Goal: Task Accomplishment & Management: Manage account settings

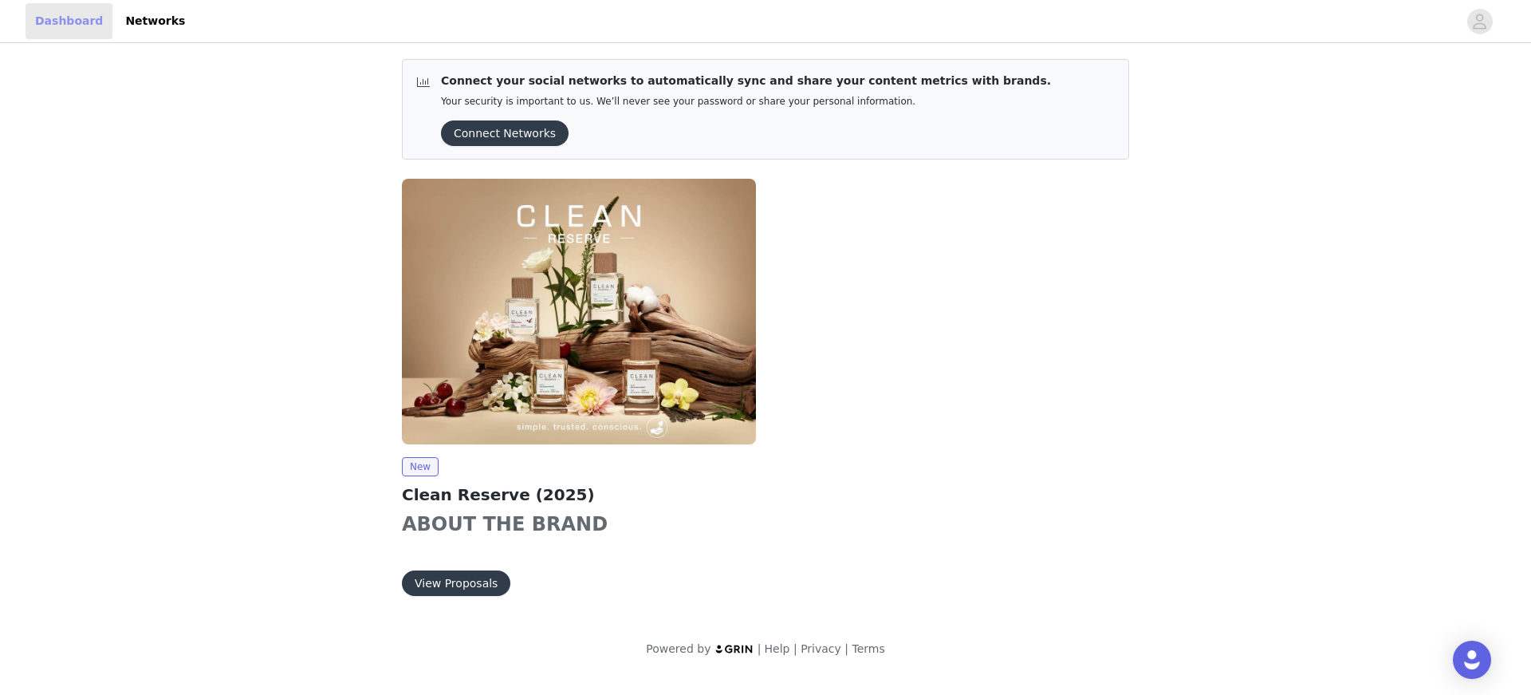
click at [79, 19] on link "Dashboard" at bounding box center [69, 21] width 87 height 36
click at [138, 18] on link "Networks" at bounding box center [155, 21] width 79 height 36
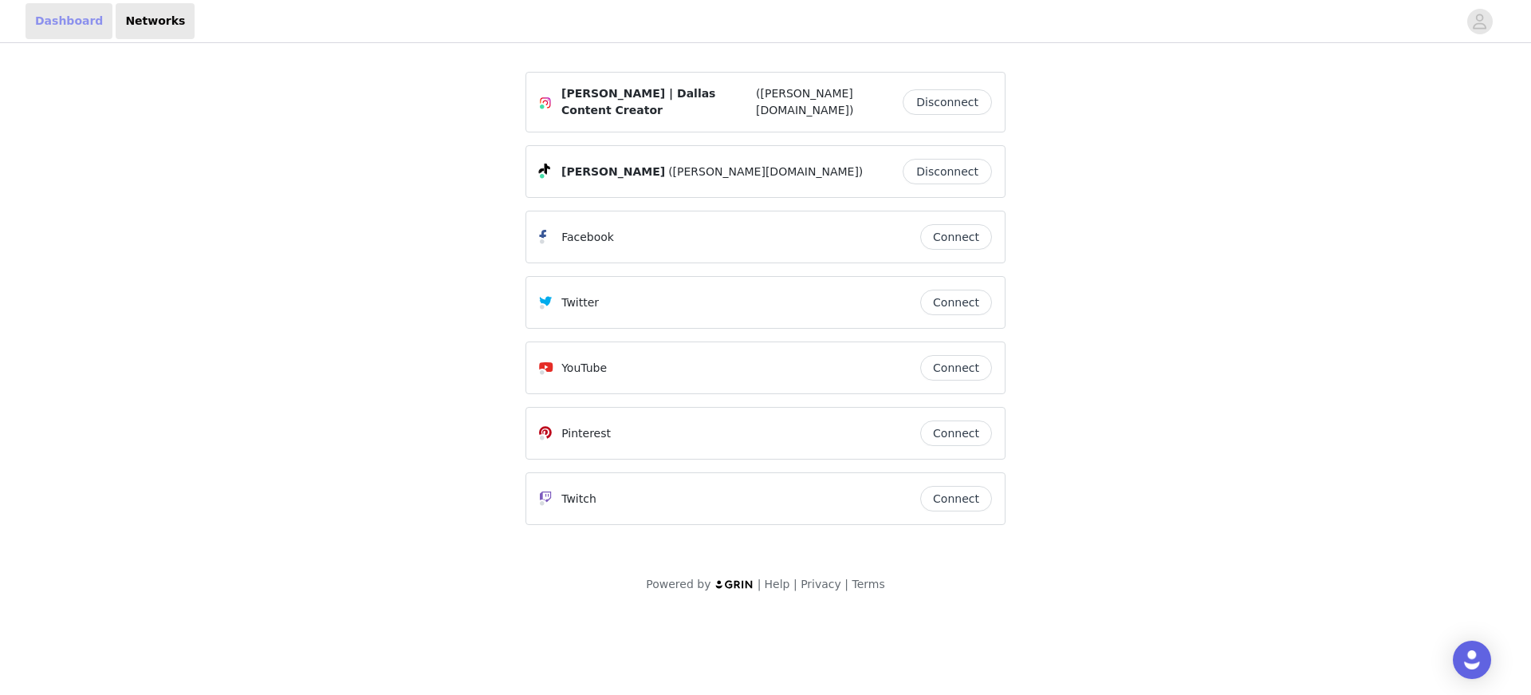
click at [43, 30] on link "Dashboard" at bounding box center [69, 21] width 87 height 36
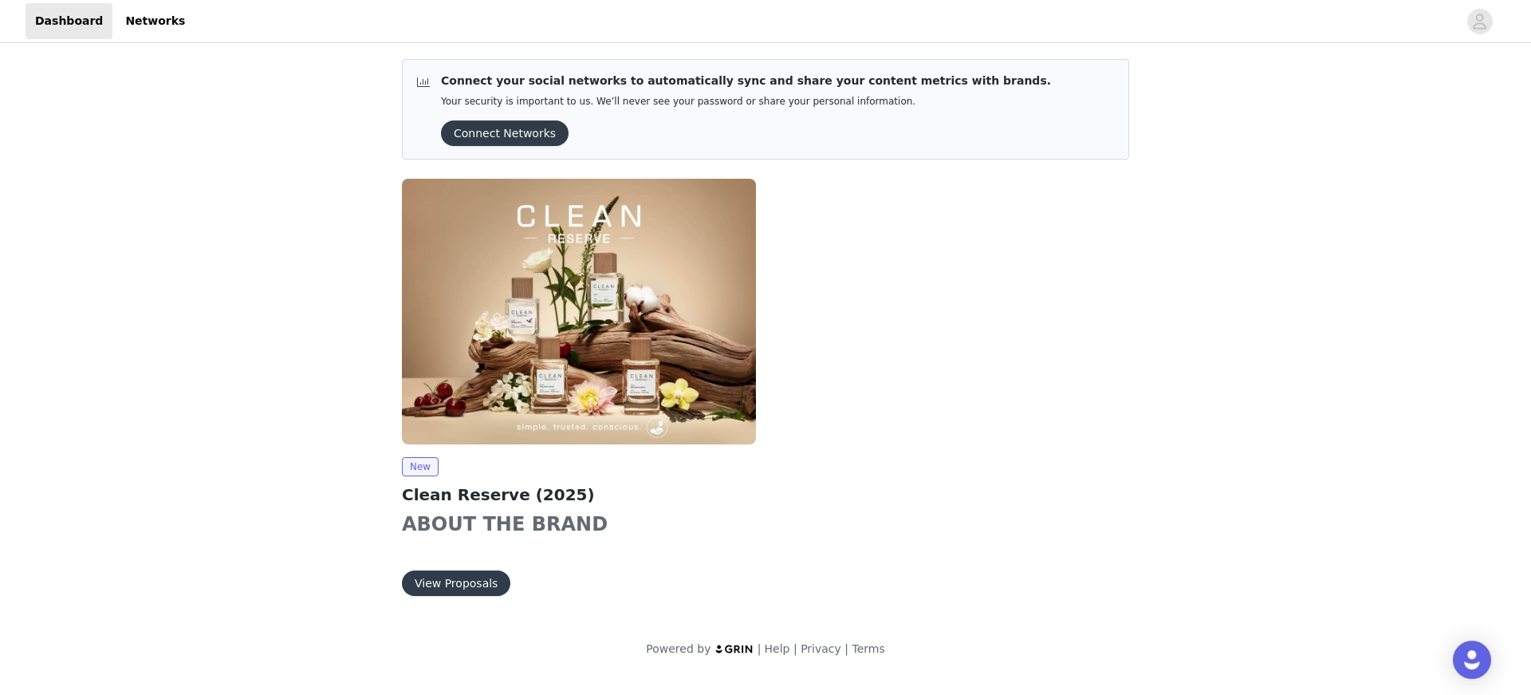
click at [499, 128] on button "Connect Networks" at bounding box center [505, 133] width 128 height 26
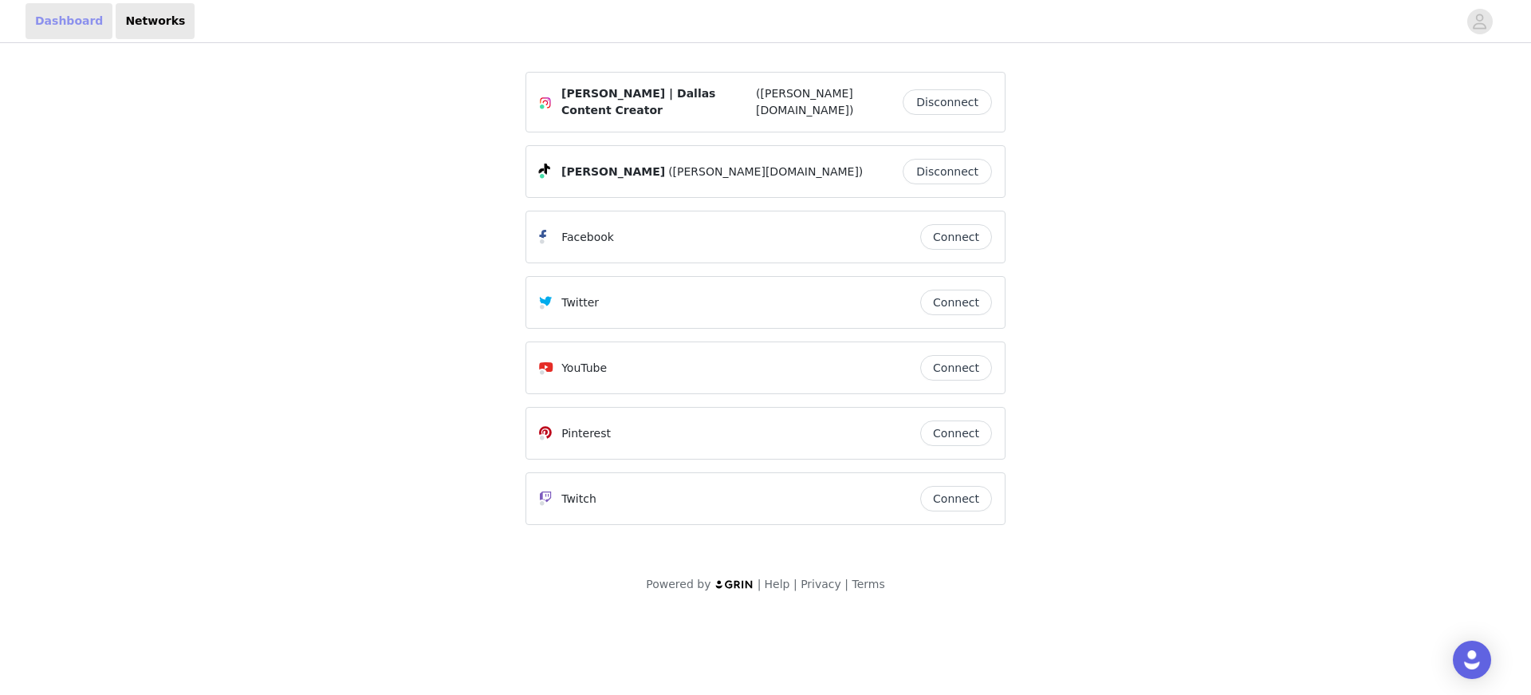
click at [48, 18] on link "Dashboard" at bounding box center [69, 21] width 87 height 36
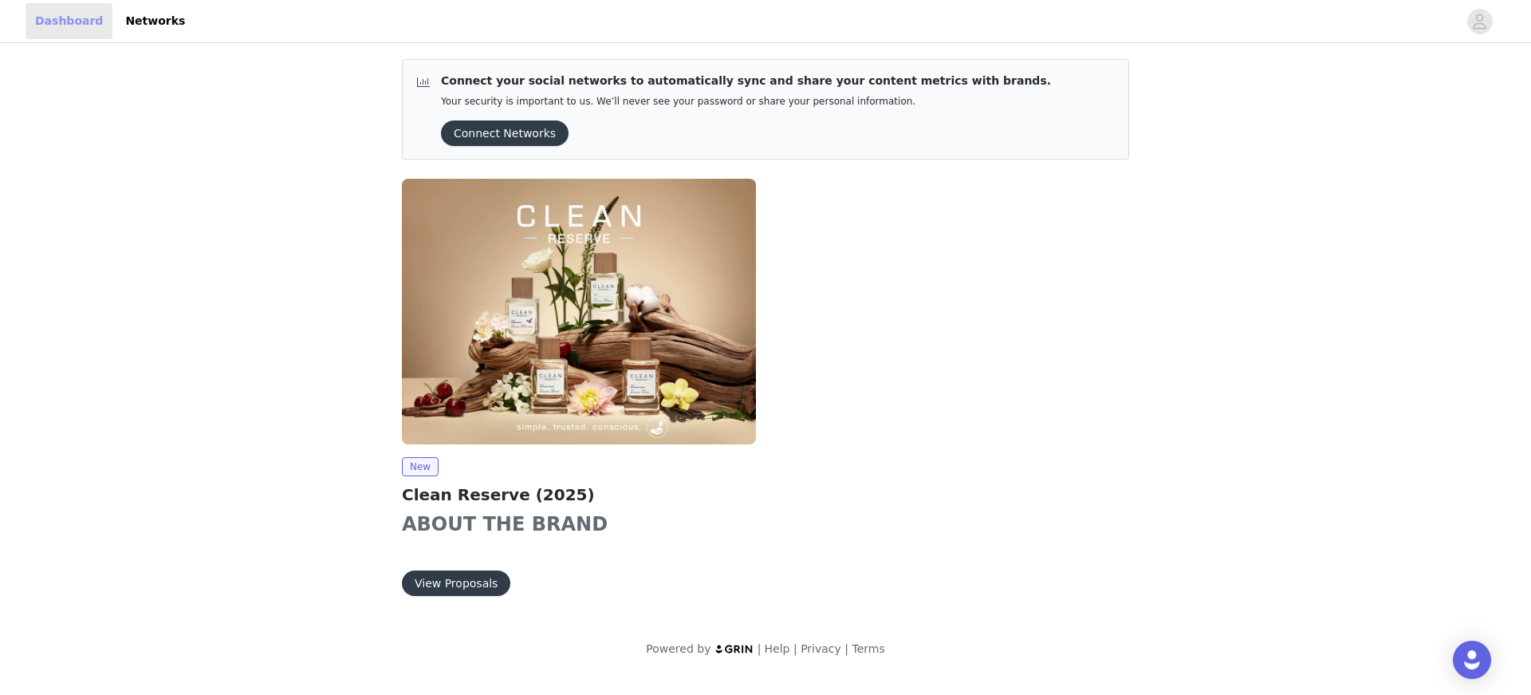
click at [57, 22] on link "Dashboard" at bounding box center [69, 21] width 87 height 36
click at [499, 85] on p "Connect your social networks to automatically sync and share your content metri…" at bounding box center [746, 81] width 610 height 17
click at [461, 187] on img at bounding box center [579, 312] width 354 height 266
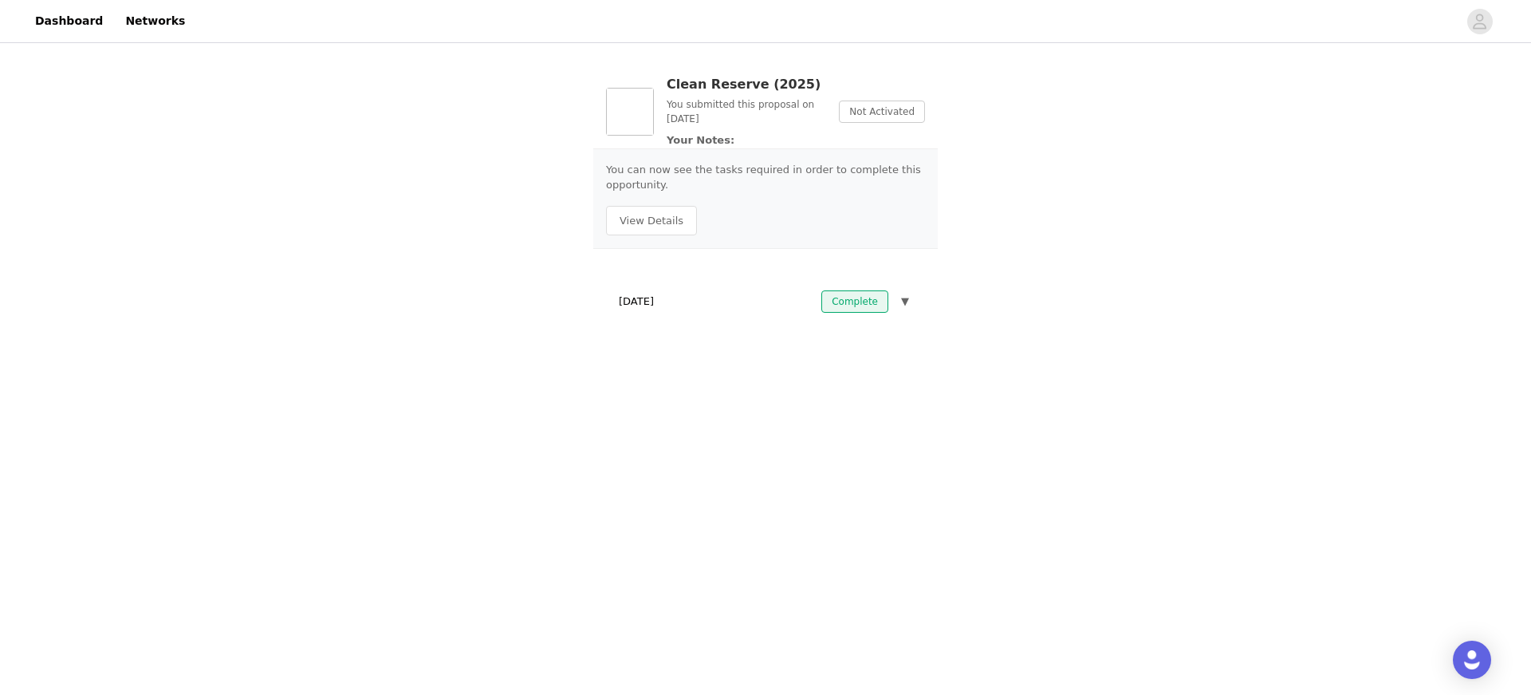
click at [904, 301] on span "▼" at bounding box center [905, 302] width 8 height 16
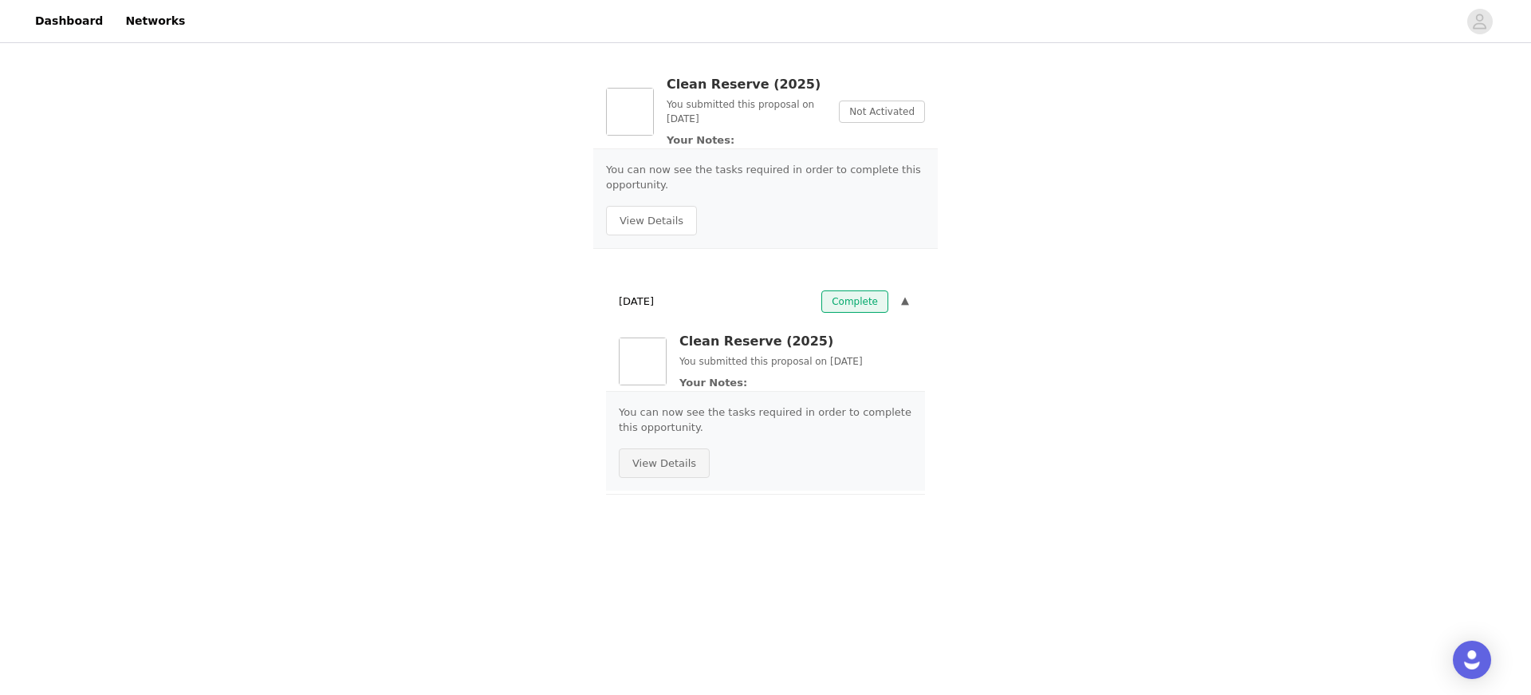
click at [657, 460] on button "View Details" at bounding box center [664, 463] width 91 height 30
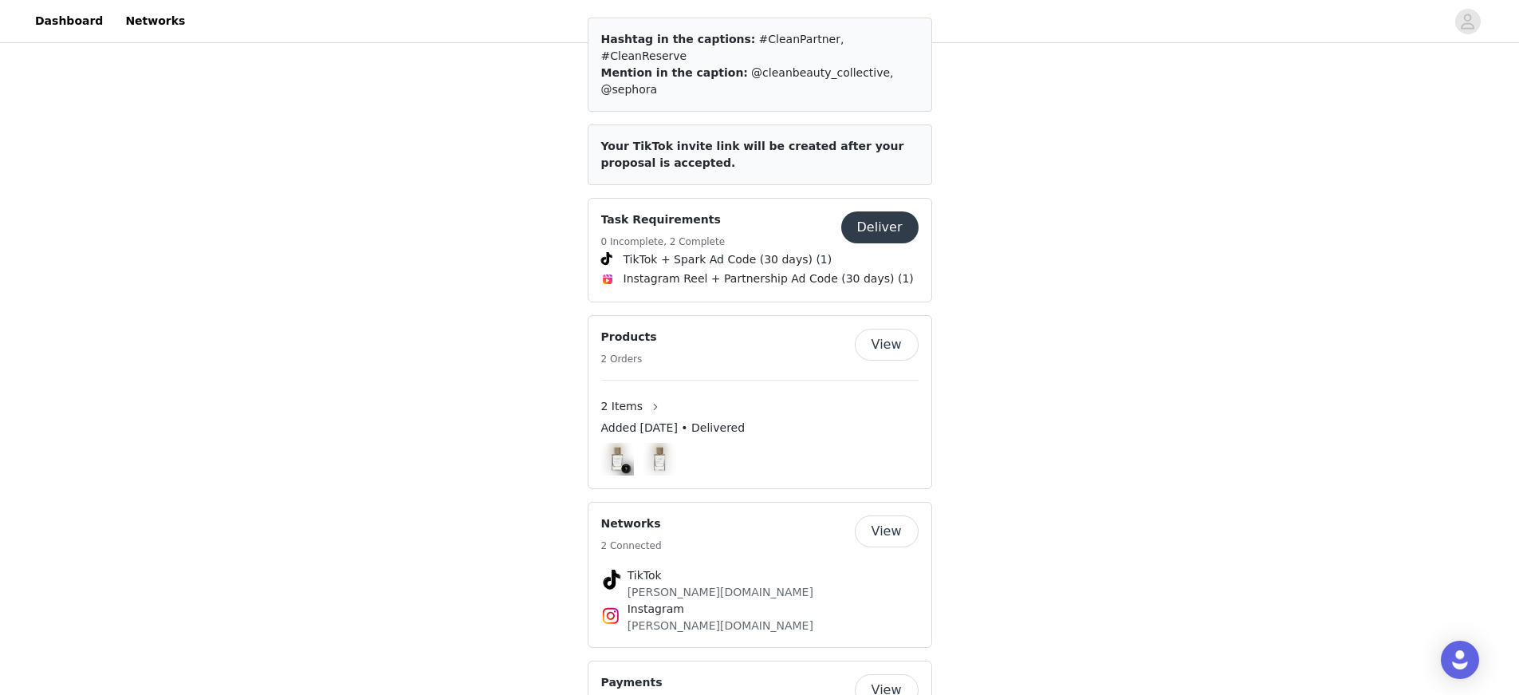
scroll to position [943, 0]
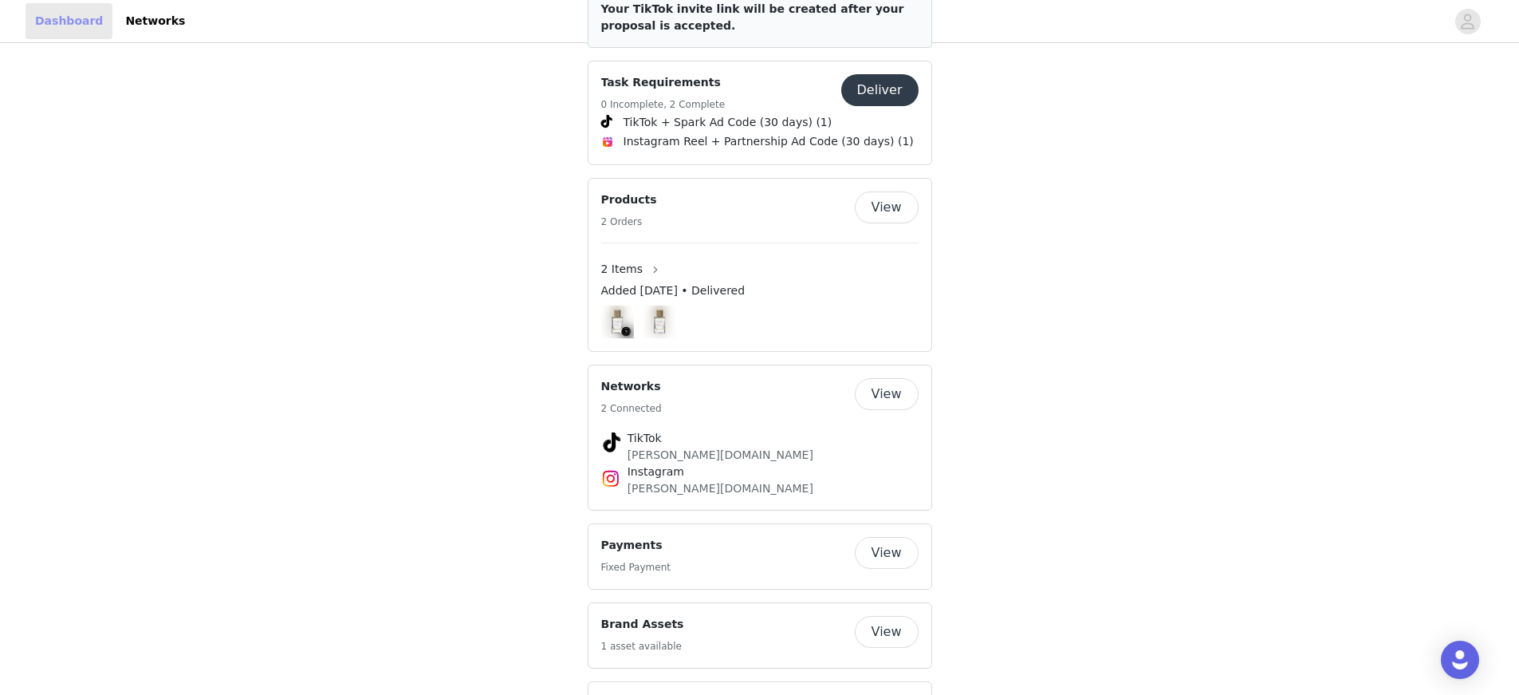
click at [70, 23] on link "Dashboard" at bounding box center [69, 21] width 87 height 36
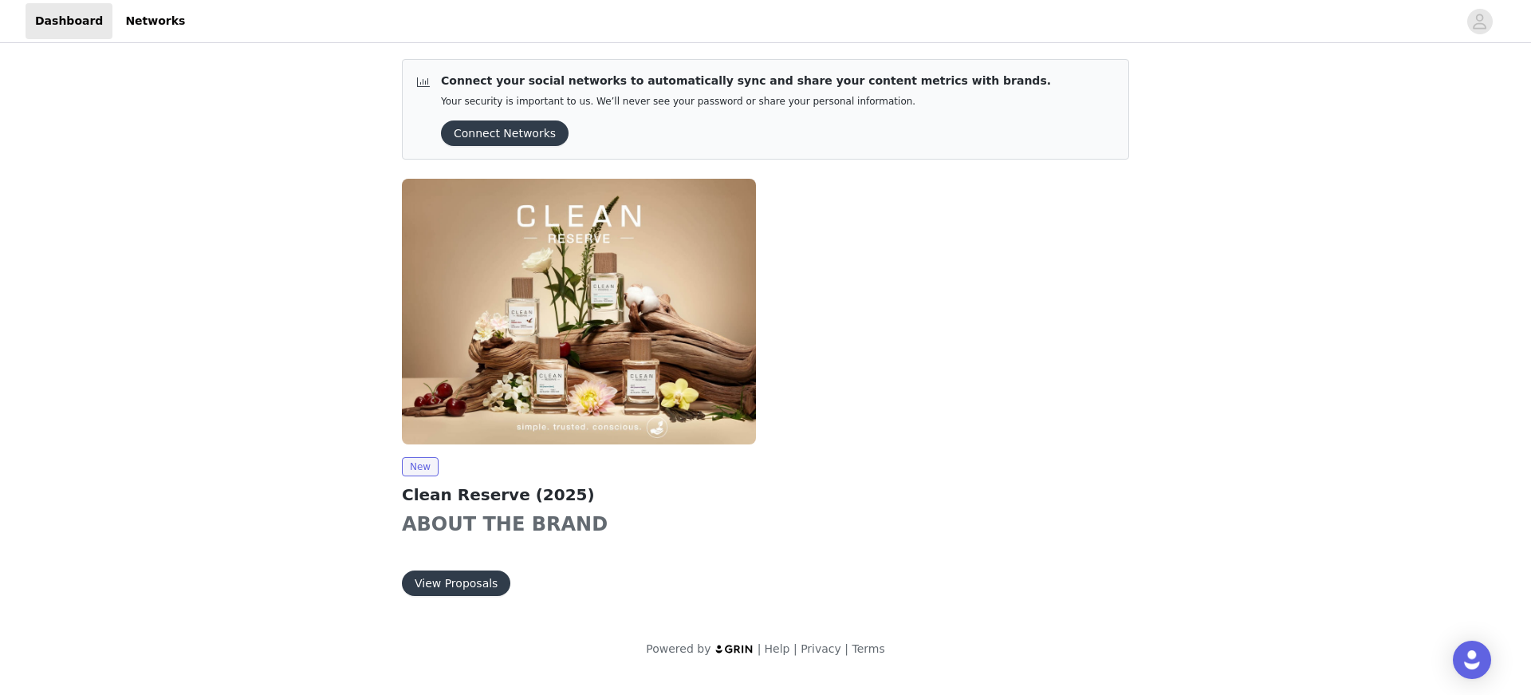
click at [739, 651] on img at bounding box center [735, 649] width 40 height 10
click at [424, 586] on button "View Proposals" at bounding box center [456, 583] width 108 height 26
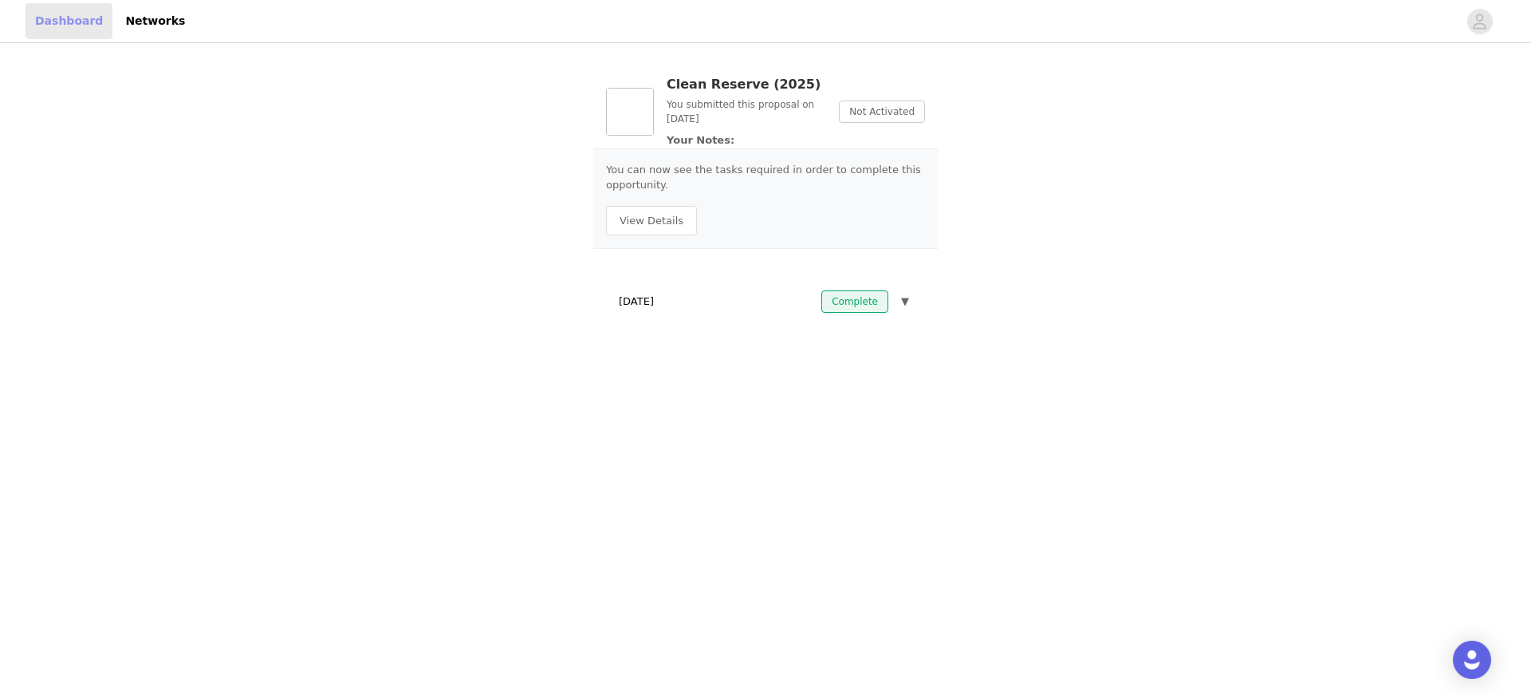
drag, startPoint x: 53, startPoint y: 15, endPoint x: 49, endPoint y: 0, distance: 15.9
click at [53, 14] on link "Dashboard" at bounding box center [69, 21] width 87 height 36
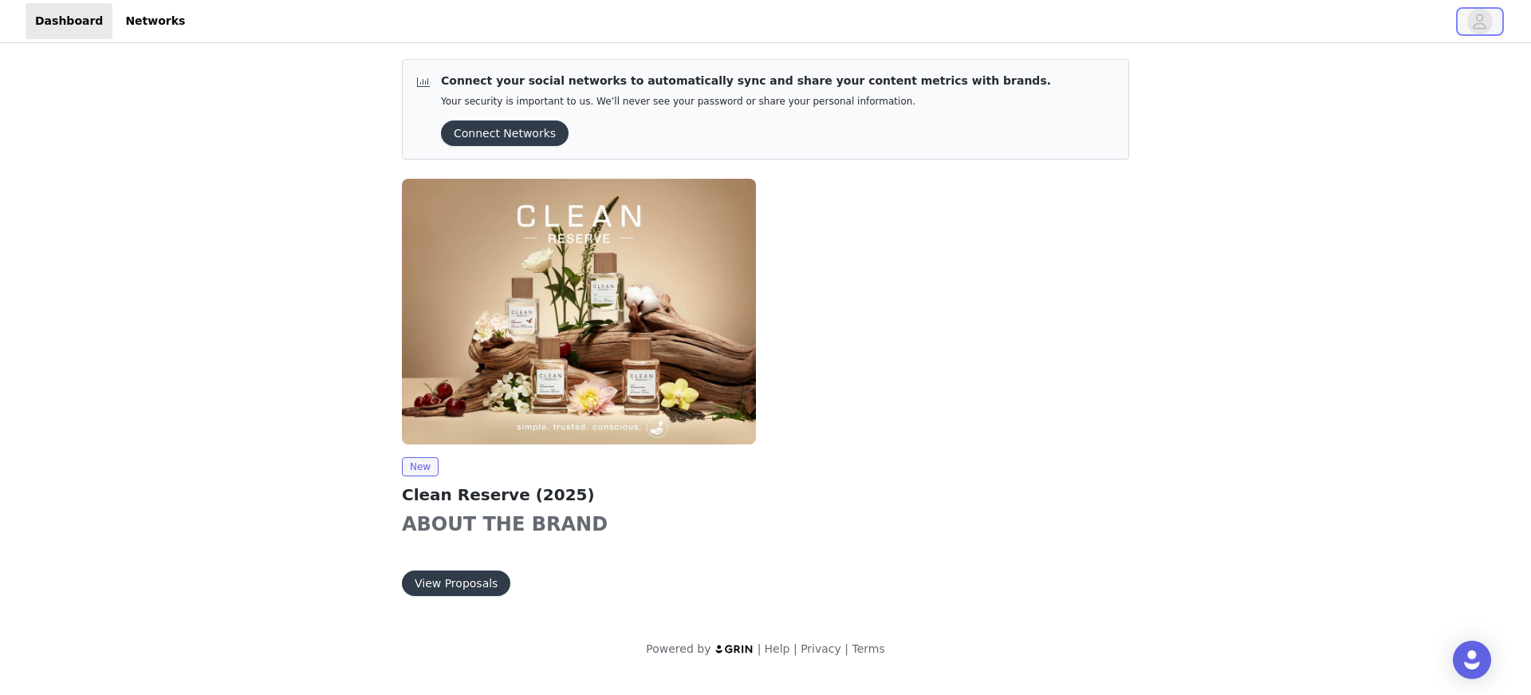
click at [1482, 19] on icon "avatar" at bounding box center [1481, 21] width 14 height 15
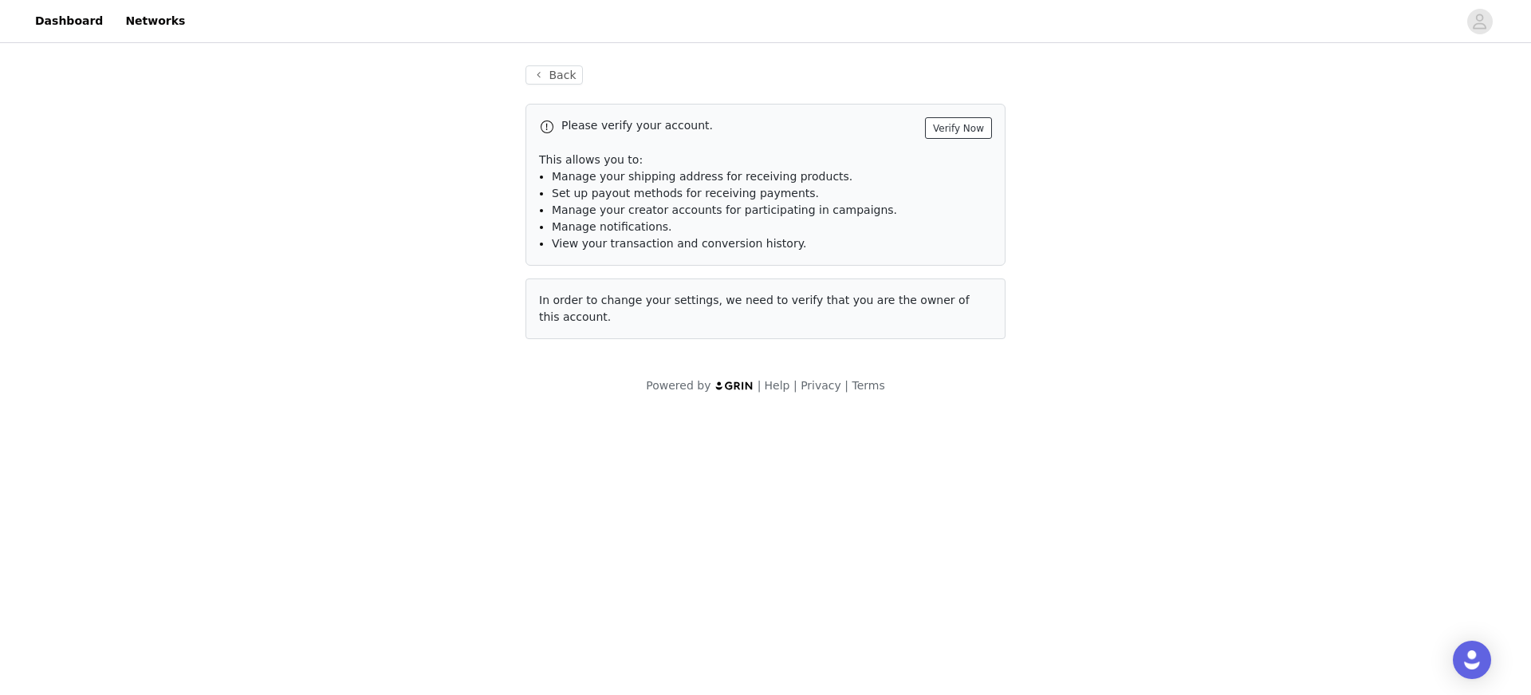
click at [952, 125] on button "Verify Now" at bounding box center [958, 128] width 67 height 22
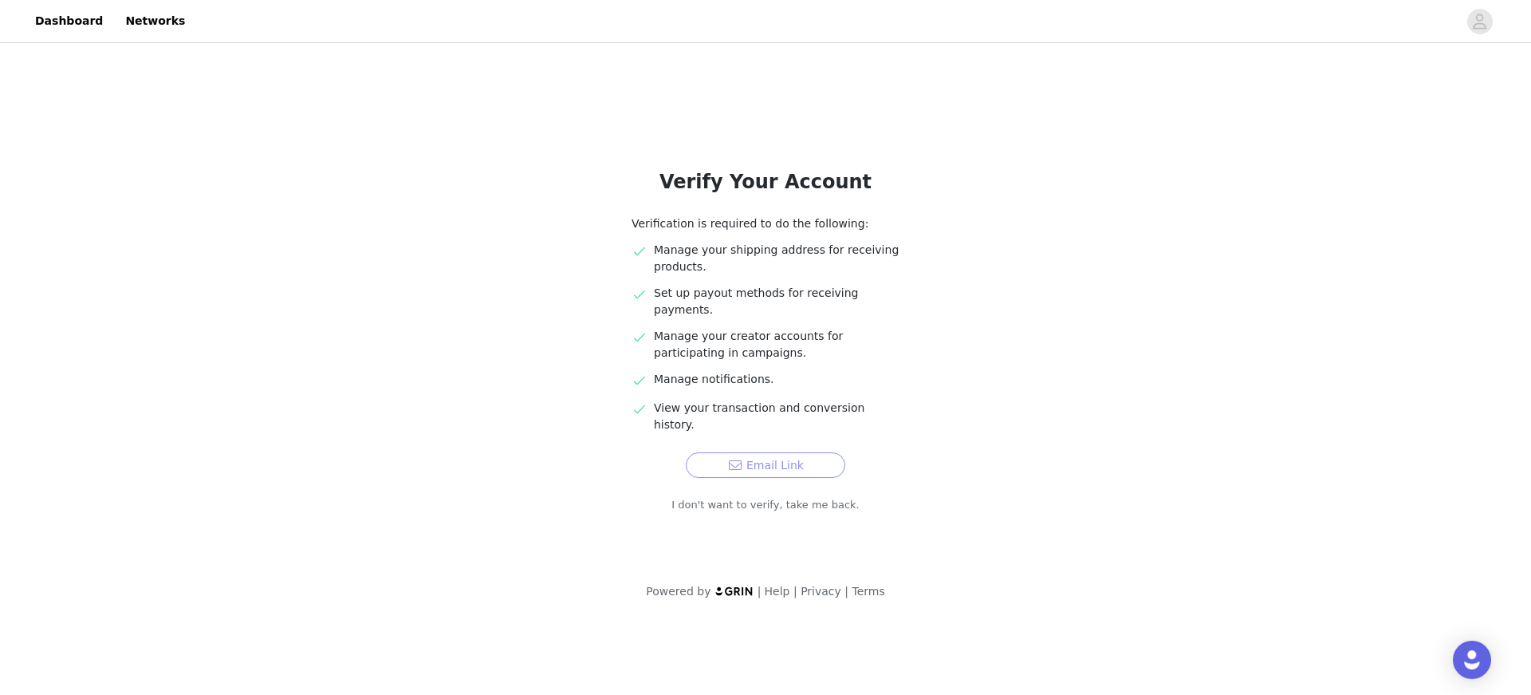
click at [797, 452] on button "Email Link" at bounding box center [766, 465] width 160 height 26
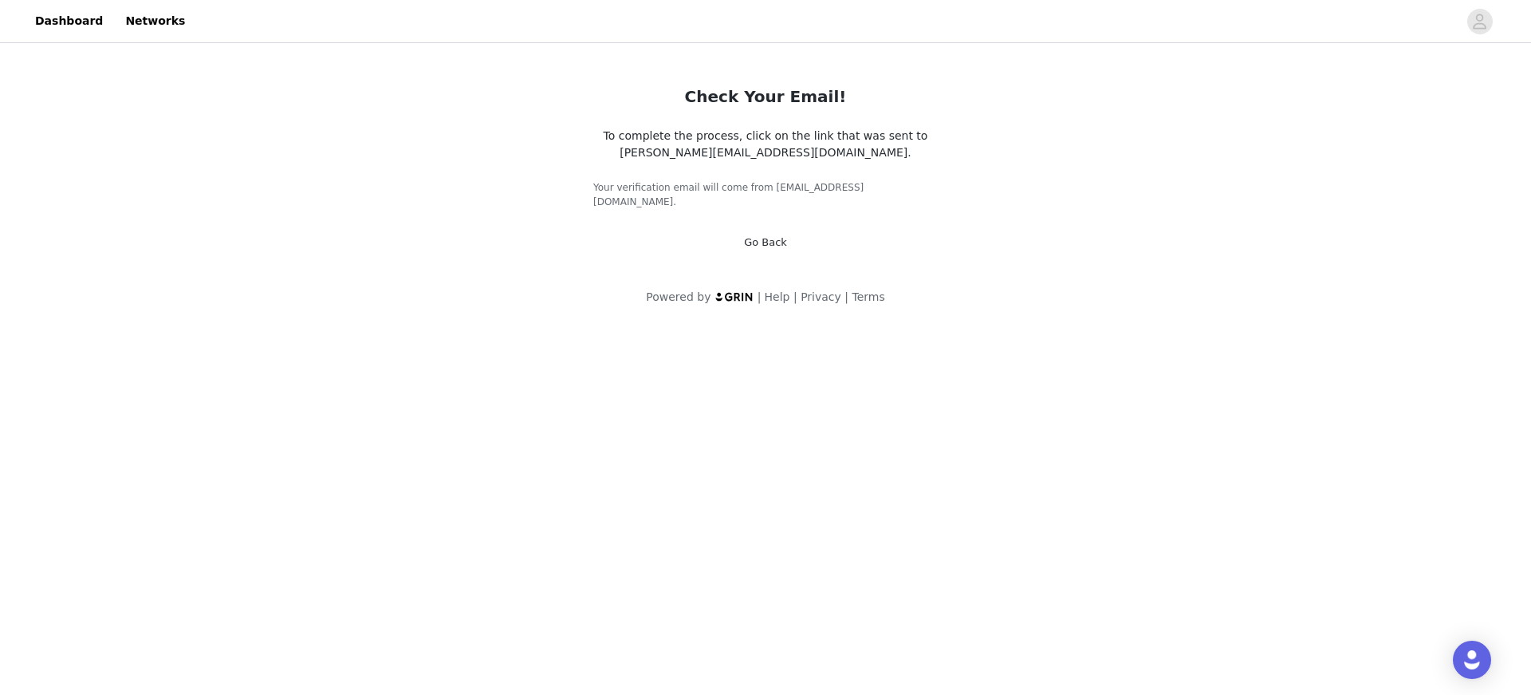
click at [782, 236] on link "Go Back" at bounding box center [765, 242] width 43 height 12
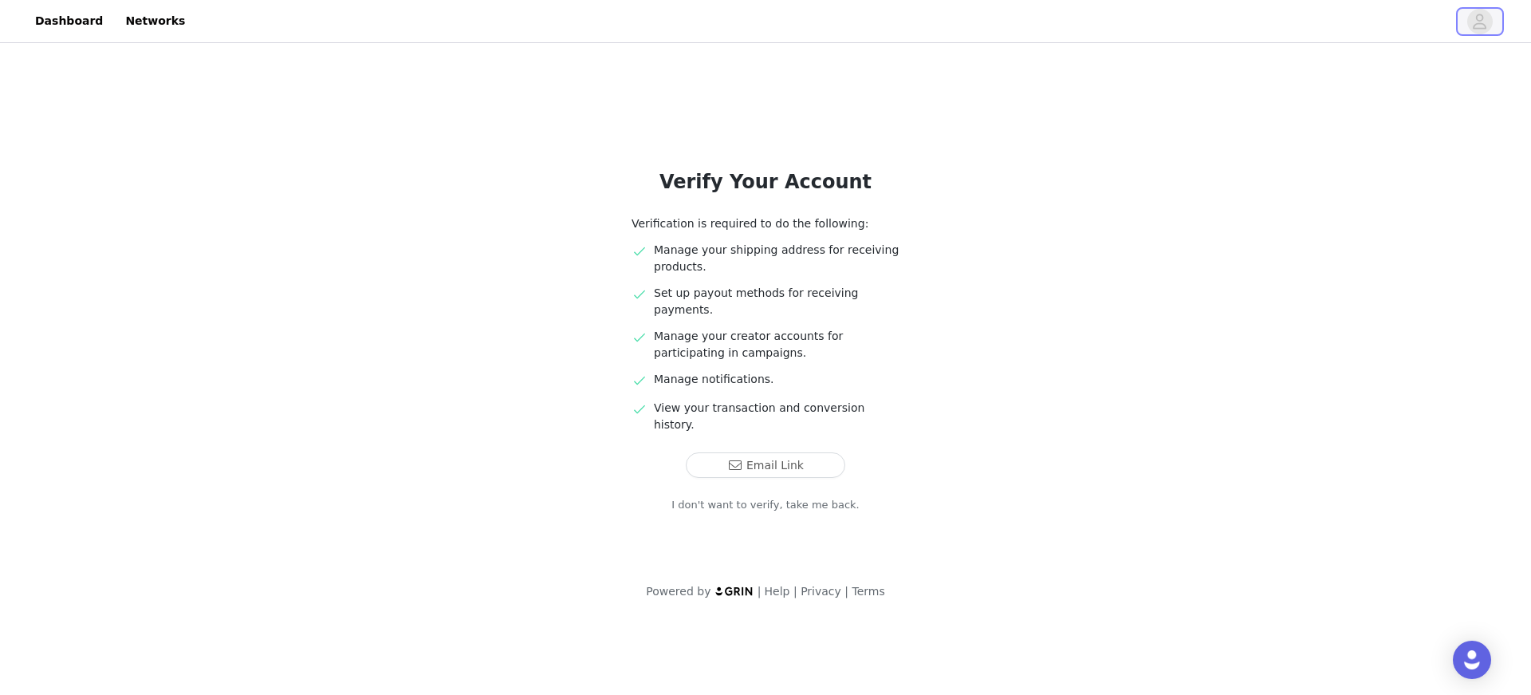
click at [1471, 24] on span "button" at bounding box center [1481, 22] width 26 height 26
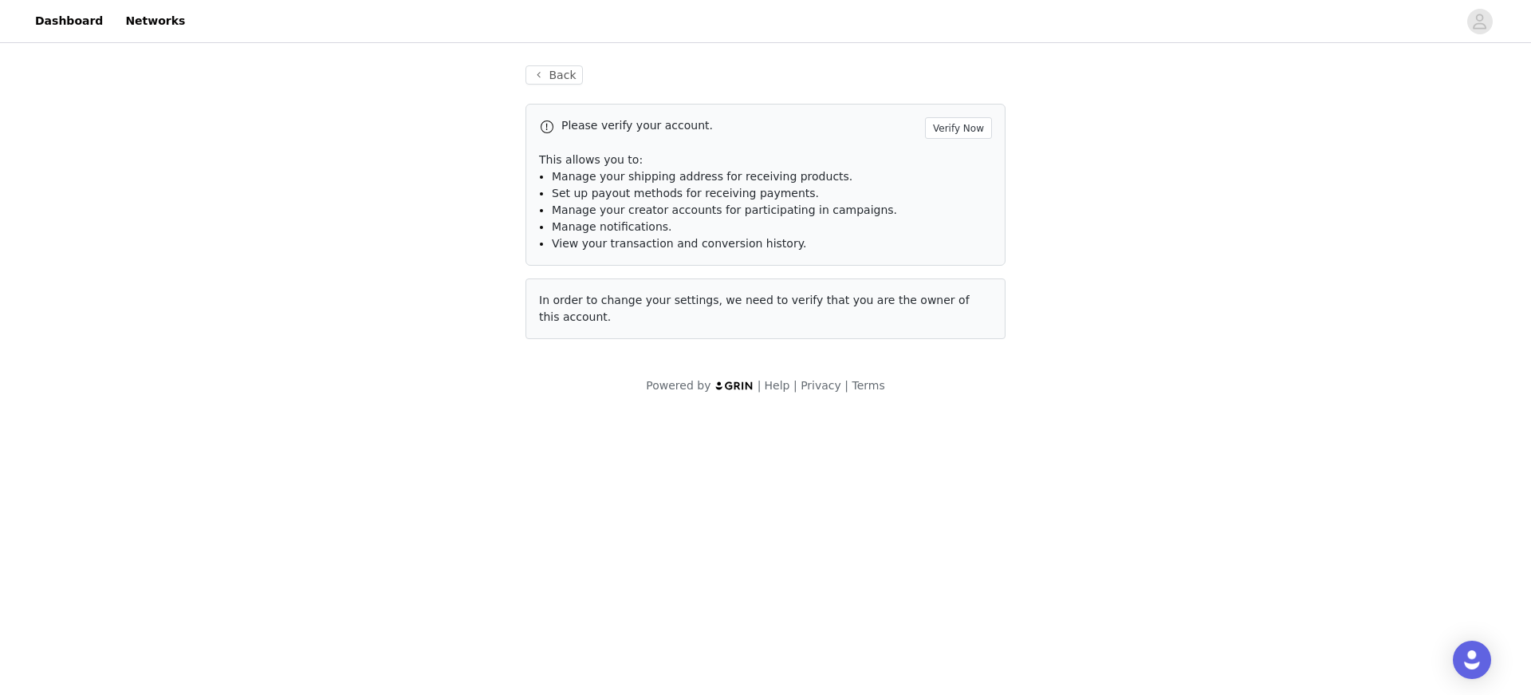
click at [540, 122] on span at bounding box center [547, 126] width 16 height 19
click at [546, 124] on span at bounding box center [547, 126] width 16 height 19
click at [550, 124] on span at bounding box center [547, 126] width 16 height 19
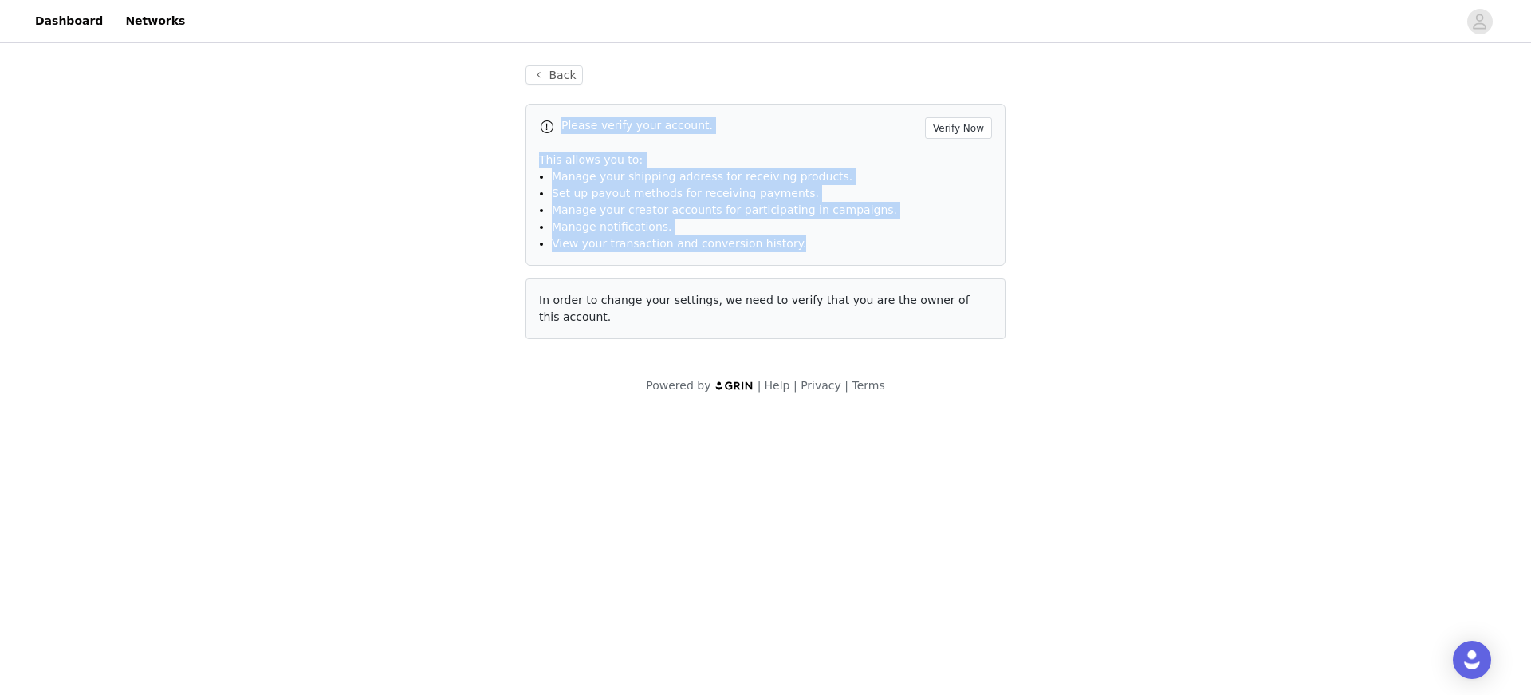
drag, startPoint x: 547, startPoint y: 123, endPoint x: 845, endPoint y: 206, distance: 309.6
type textarea "Please verify your account. Verify Now This allows you to: Manage your shipping…"
click at [827, 244] on div "Please verify your account. Verify Now This allows you to: Manage your shipping…" at bounding box center [766, 185] width 480 height 162
click at [964, 128] on button "Verify Now" at bounding box center [958, 128] width 67 height 22
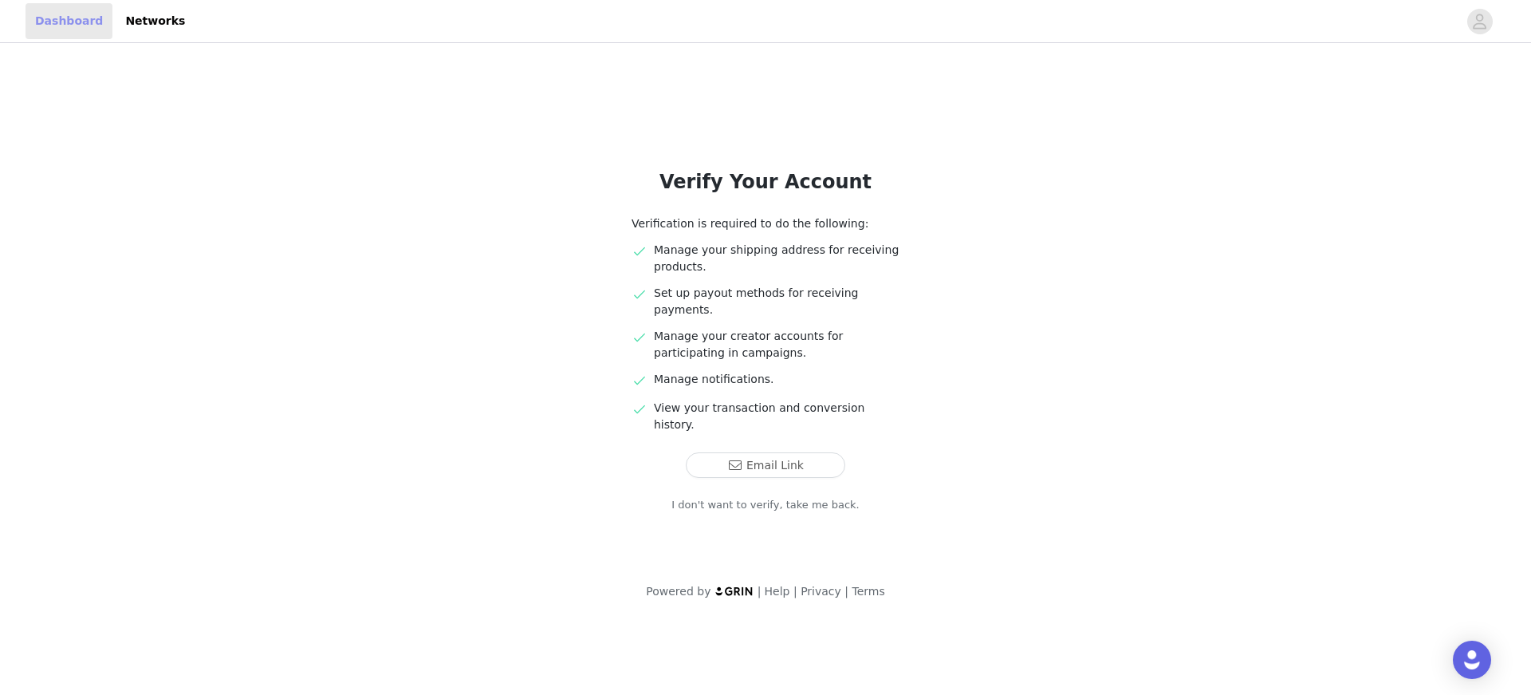
click at [44, 29] on link "Dashboard" at bounding box center [69, 21] width 87 height 36
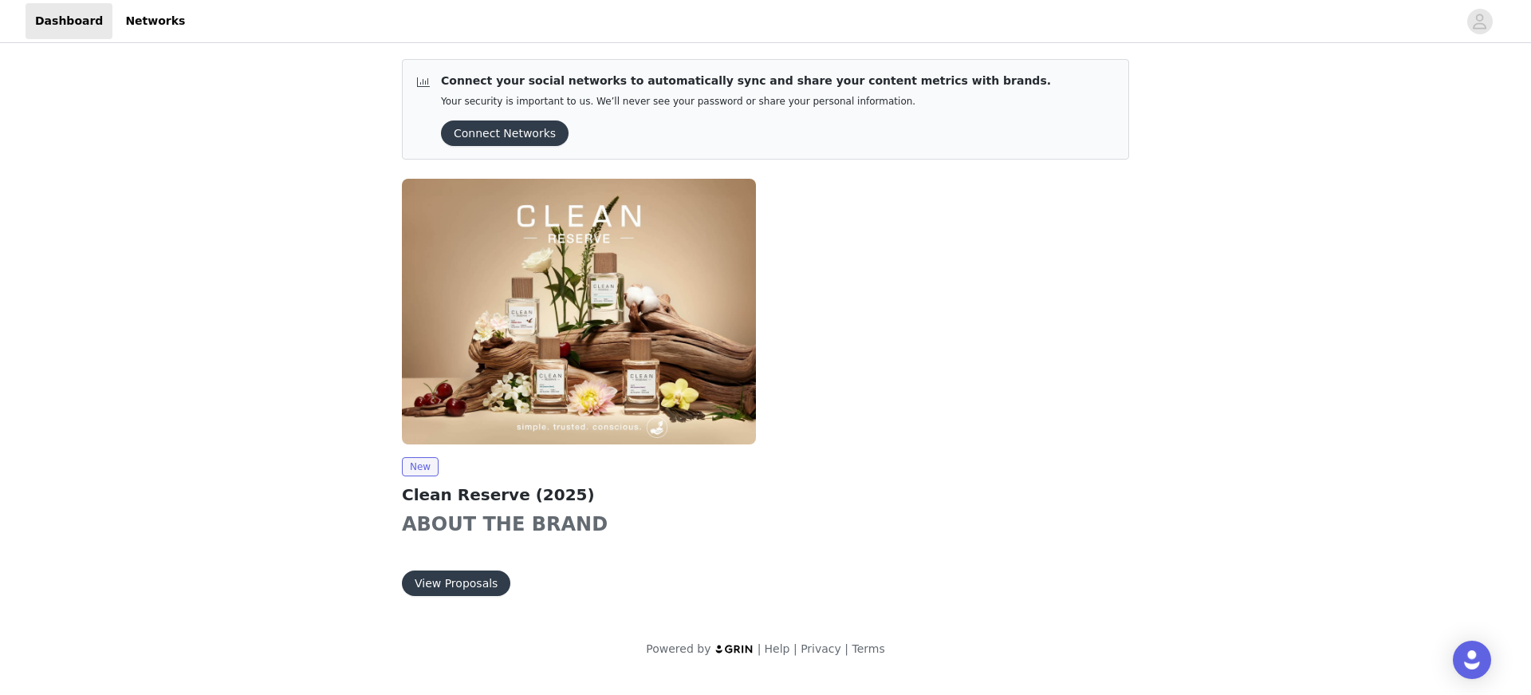
click at [502, 131] on button "Connect Networks" at bounding box center [505, 133] width 128 height 26
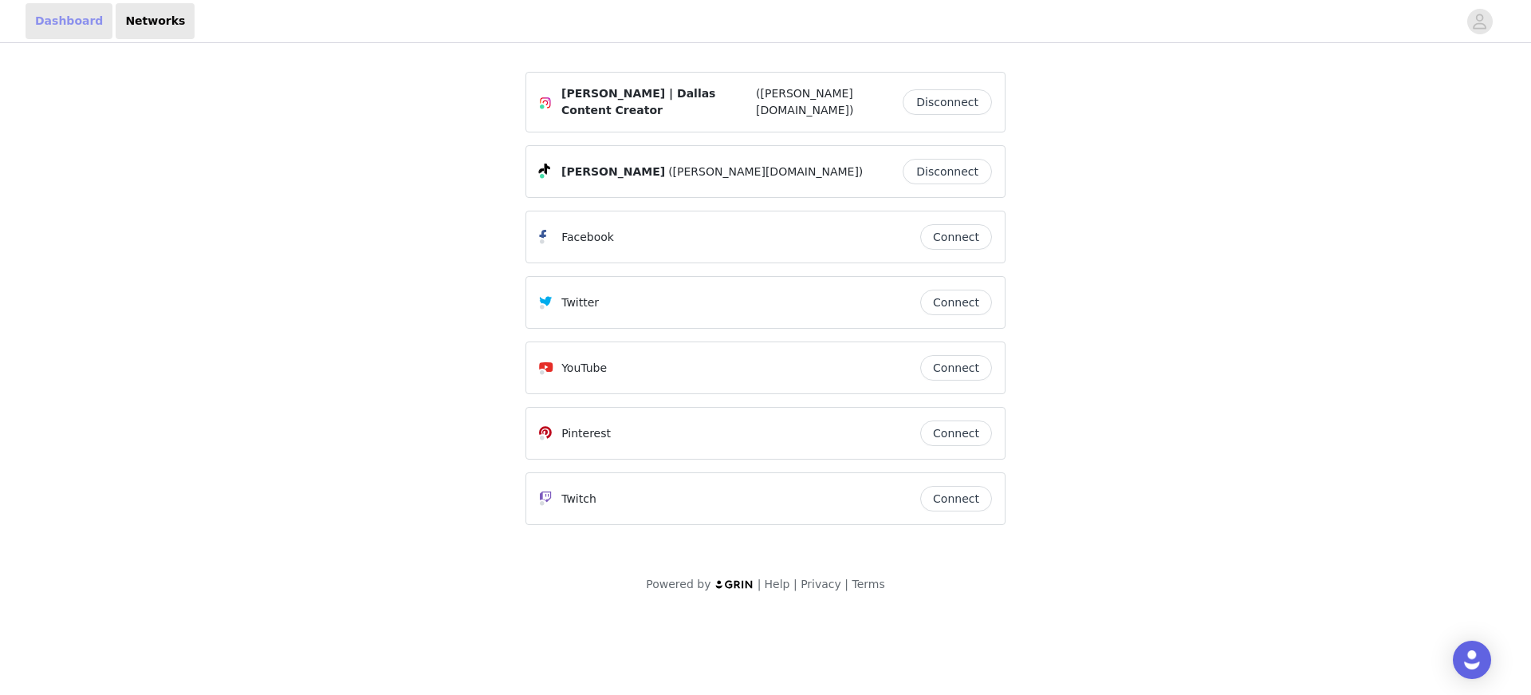
click at [69, 26] on link "Dashboard" at bounding box center [69, 21] width 87 height 36
